Goal: Task Accomplishment & Management: Manage account settings

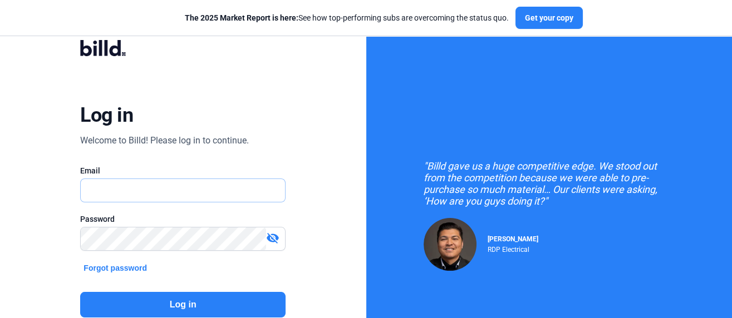
click at [104, 192] on input "text" at bounding box center [183, 190] width 204 height 23
type input "[EMAIL_ADDRESS][DOMAIN_NAME]"
click at [190, 304] on button "Log in" at bounding box center [182, 305] width 205 height 26
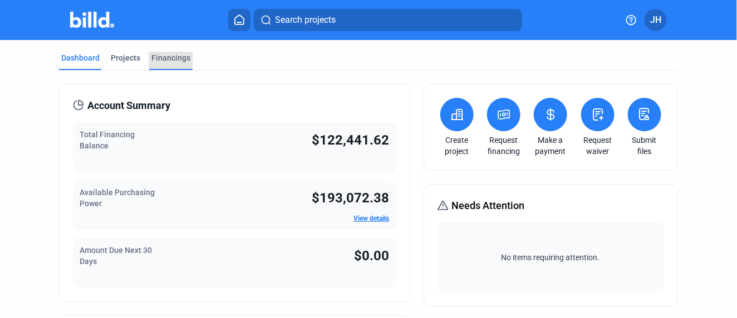
click at [174, 52] on div "Financings" at bounding box center [170, 57] width 39 height 11
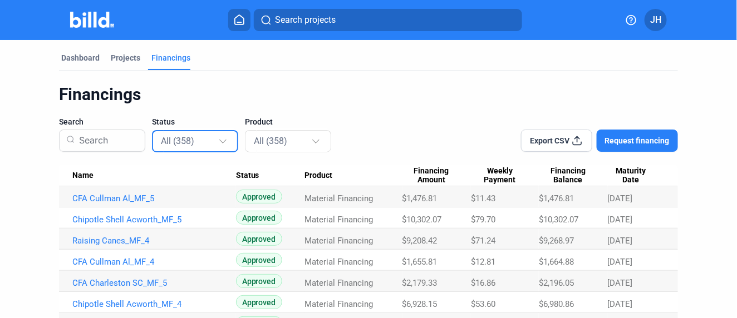
click at [223, 140] on div at bounding box center [222, 139] width 7 height 7
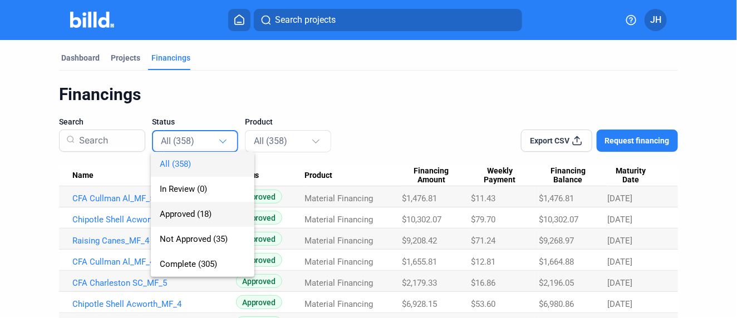
click at [176, 215] on span "Approved (18)" at bounding box center [186, 214] width 52 height 10
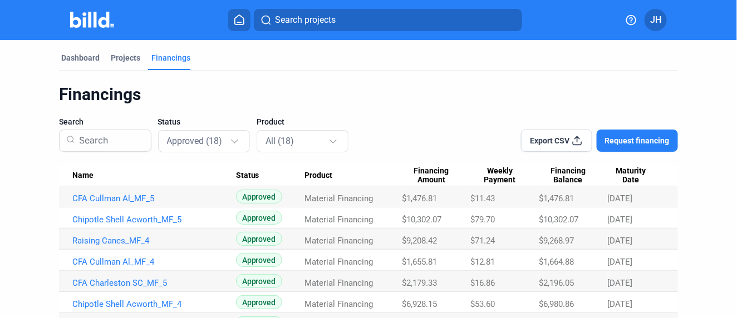
click at [573, 140] on icon at bounding box center [577, 140] width 11 height 11
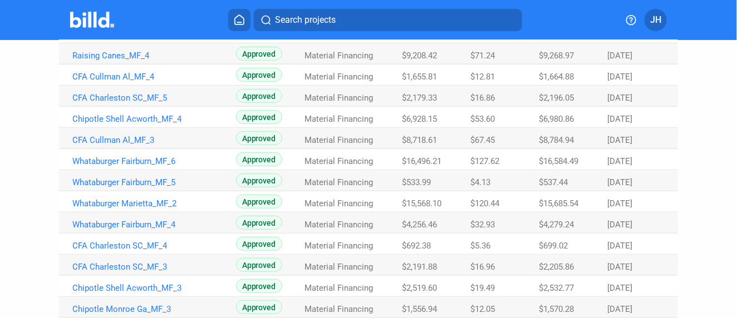
scroll to position [247, 0]
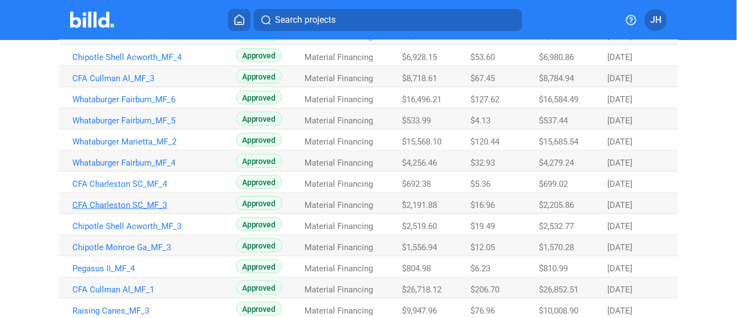
click at [148, 204] on link "CFA Charleston SC_MF_3" at bounding box center [154, 205] width 164 height 10
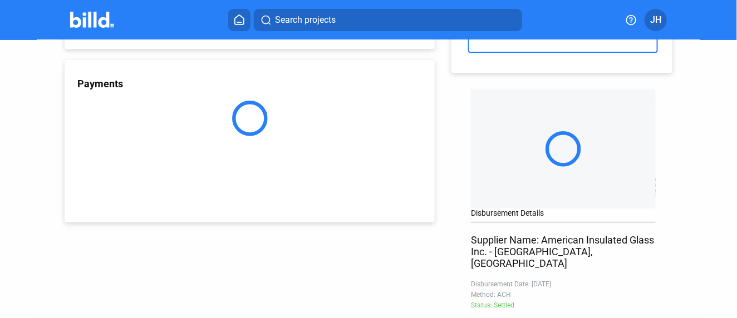
scroll to position [130, 0]
